Goal: Task Accomplishment & Management: Use online tool/utility

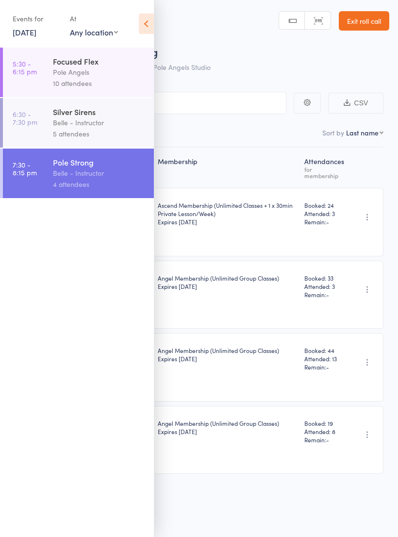
click at [35, 36] on link "[DATE]" at bounding box center [25, 32] width 24 height 11
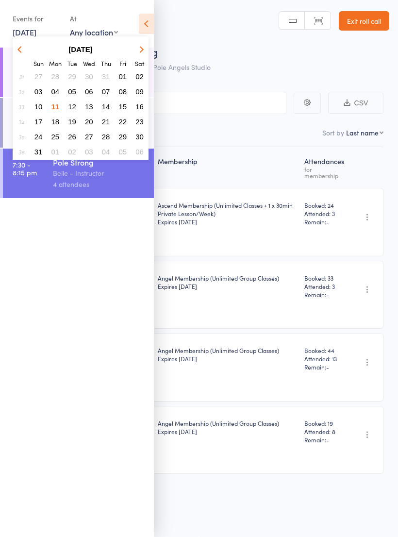
click at [72, 113] on button "12" at bounding box center [72, 106] width 15 height 13
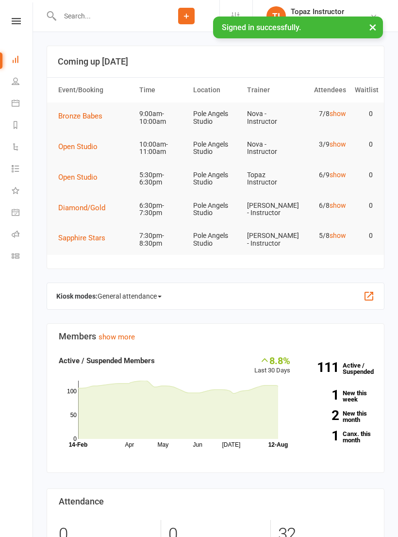
click at [93, 118] on span "Bronze Babes" at bounding box center [80, 116] width 44 height 9
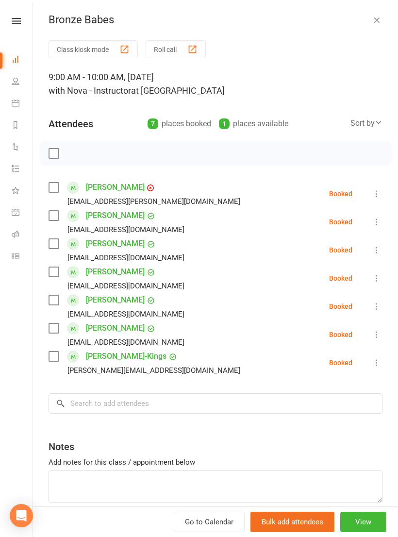
click at [173, 55] on button "Roll call" at bounding box center [176, 49] width 60 height 18
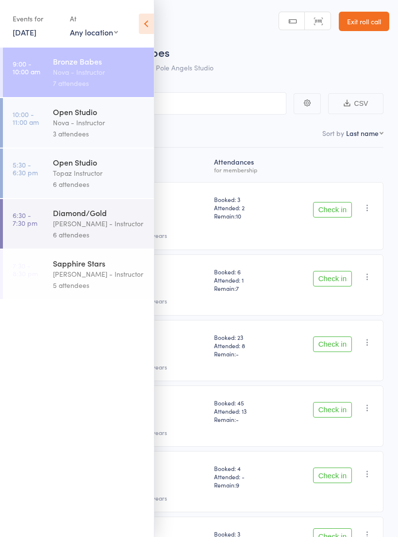
click at [304, 66] on div "Roll Call for Bronze Babes 12 Aug 09:00 Nova - Instructor Pole Angels Studio" at bounding box center [212, 61] width 356 height 34
click at [142, 22] on icon at bounding box center [146, 24] width 15 height 20
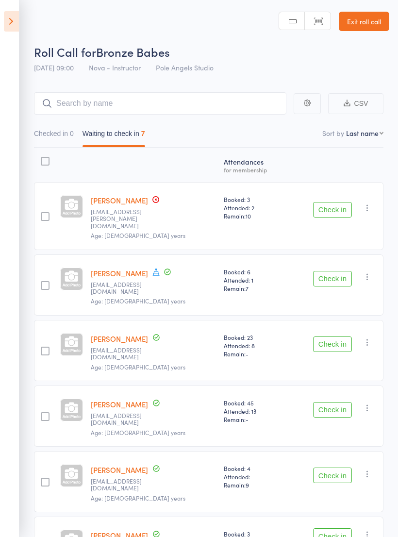
click at [113, 268] on link "Deborah Arnell" at bounding box center [119, 273] width 57 height 10
click at [337, 402] on button "Check in" at bounding box center [332, 410] width 39 height 16
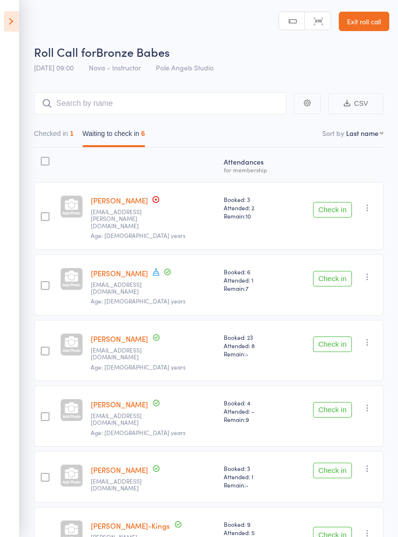
click at [325, 337] on button "Check in" at bounding box center [332, 345] width 39 height 16
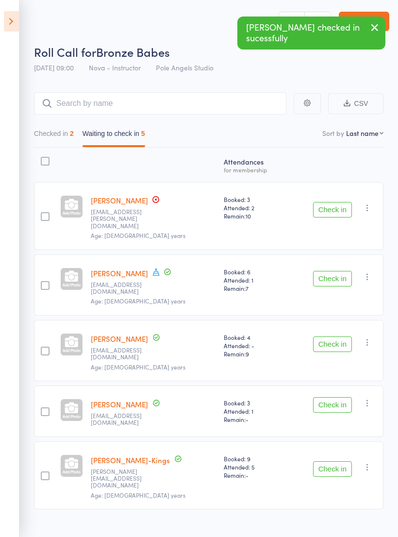
click at [340, 397] on button "Check in" at bounding box center [332, 405] width 39 height 16
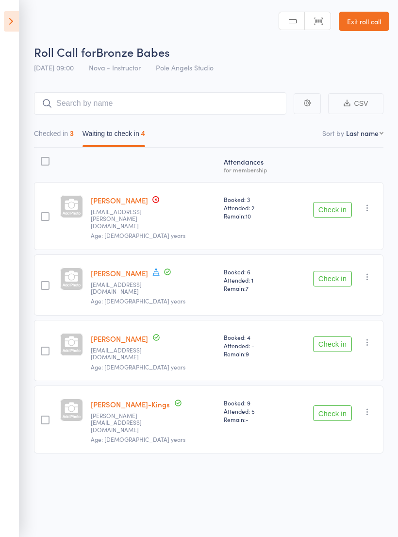
click at [330, 271] on button "Check in" at bounding box center [332, 279] width 39 height 16
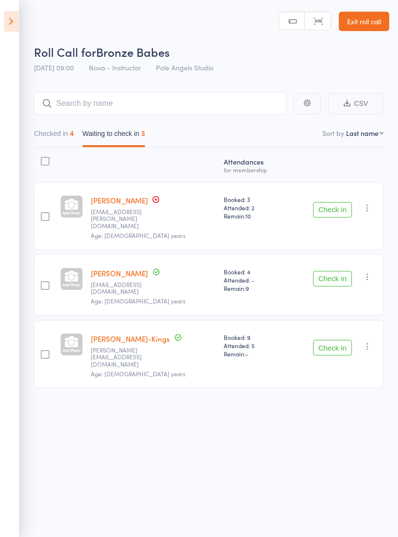
click at [340, 340] on button "Check in" at bounding box center [332, 348] width 39 height 16
click at [336, 340] on button "Check in" at bounding box center [332, 348] width 39 height 16
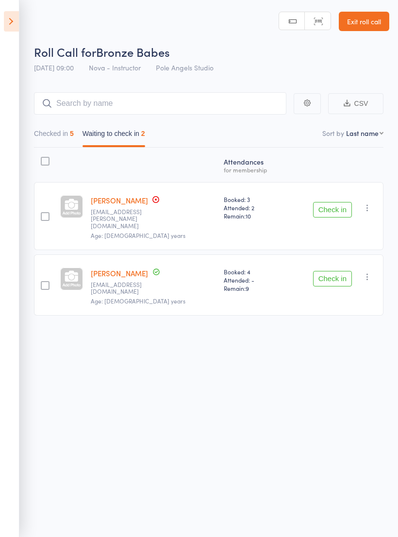
click at [331, 271] on button "Check in" at bounding box center [332, 279] width 39 height 16
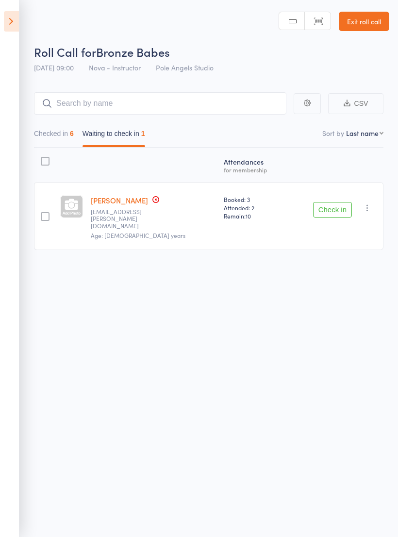
click at [339, 205] on button "Check in" at bounding box center [332, 210] width 39 height 16
